Goal: Find specific page/section: Find specific page/section

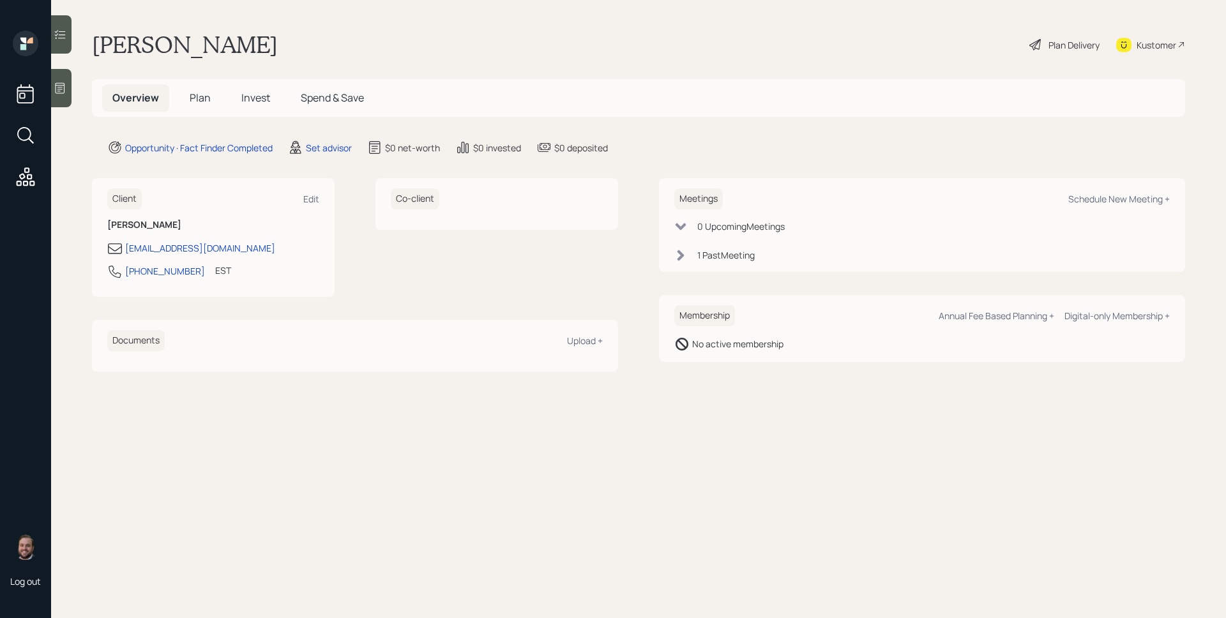
click at [195, 96] on span "Plan" at bounding box center [200, 98] width 21 height 14
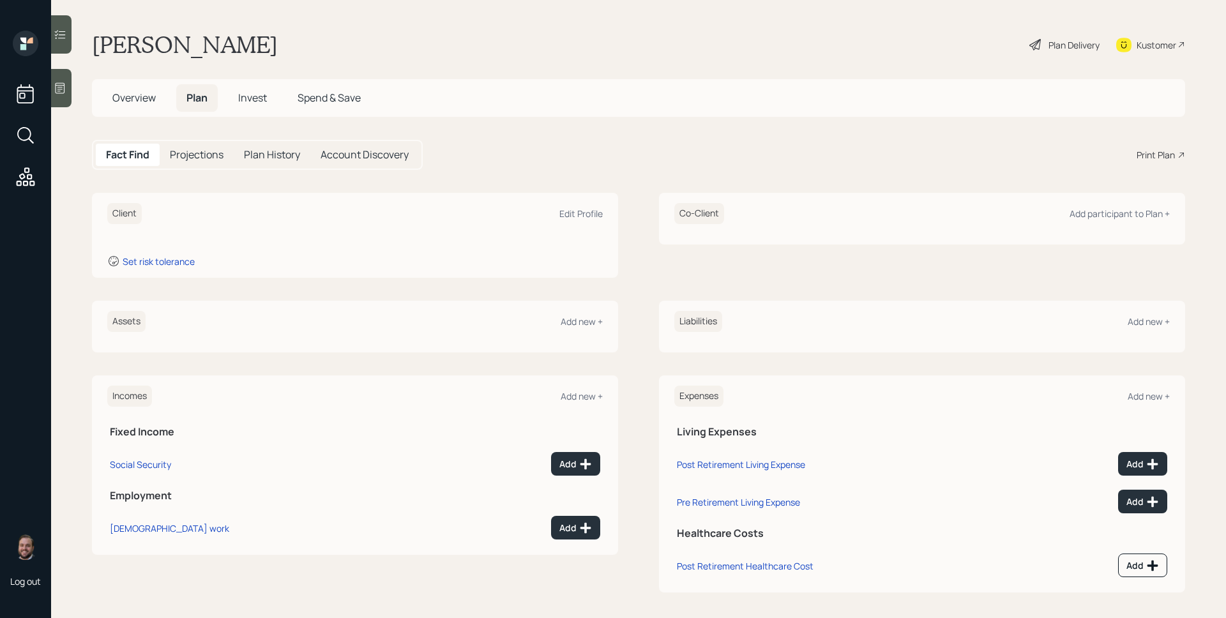
click at [72, 80] on main "Michael Jablonski Plan Delivery Kustomer Overview Plan Invest Spend & Save Fact…" at bounding box center [638, 309] width 1175 height 618
click at [66, 80] on div at bounding box center [61, 88] width 20 height 38
